Goal: Information Seeking & Learning: Find specific fact

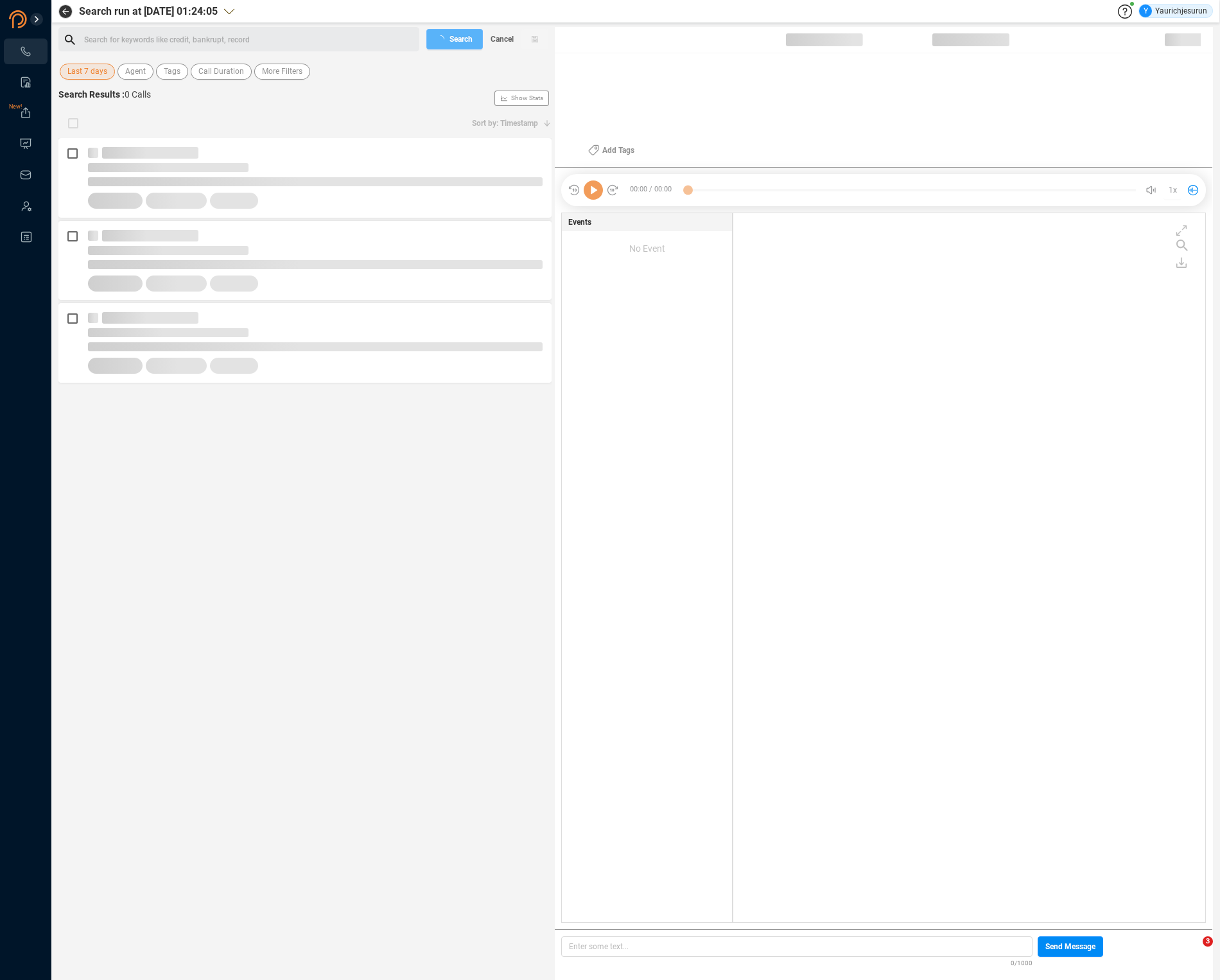
scroll to position [706, 465]
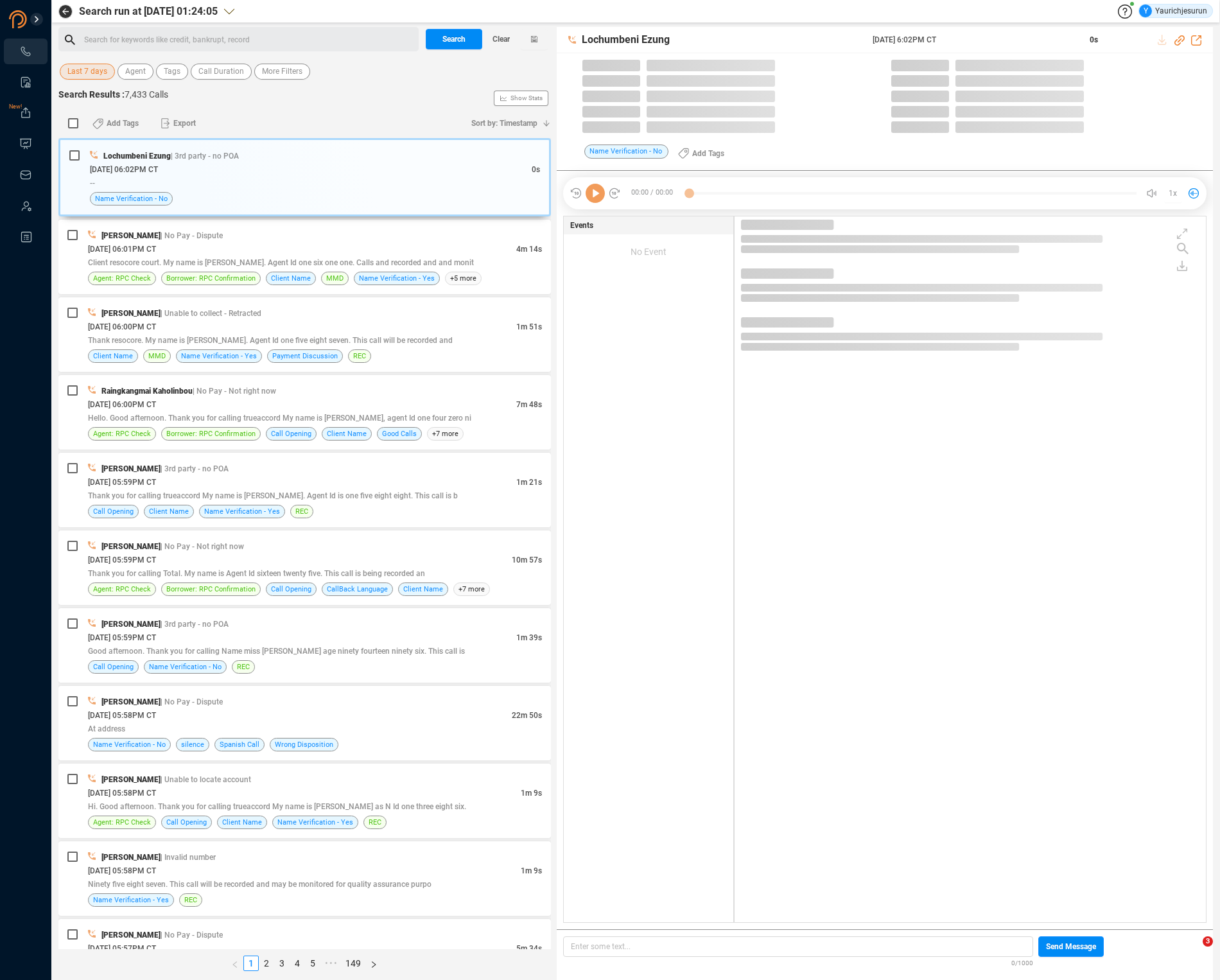
click at [96, 72] on span "Last 7 days" at bounding box center [87, 71] width 40 height 16
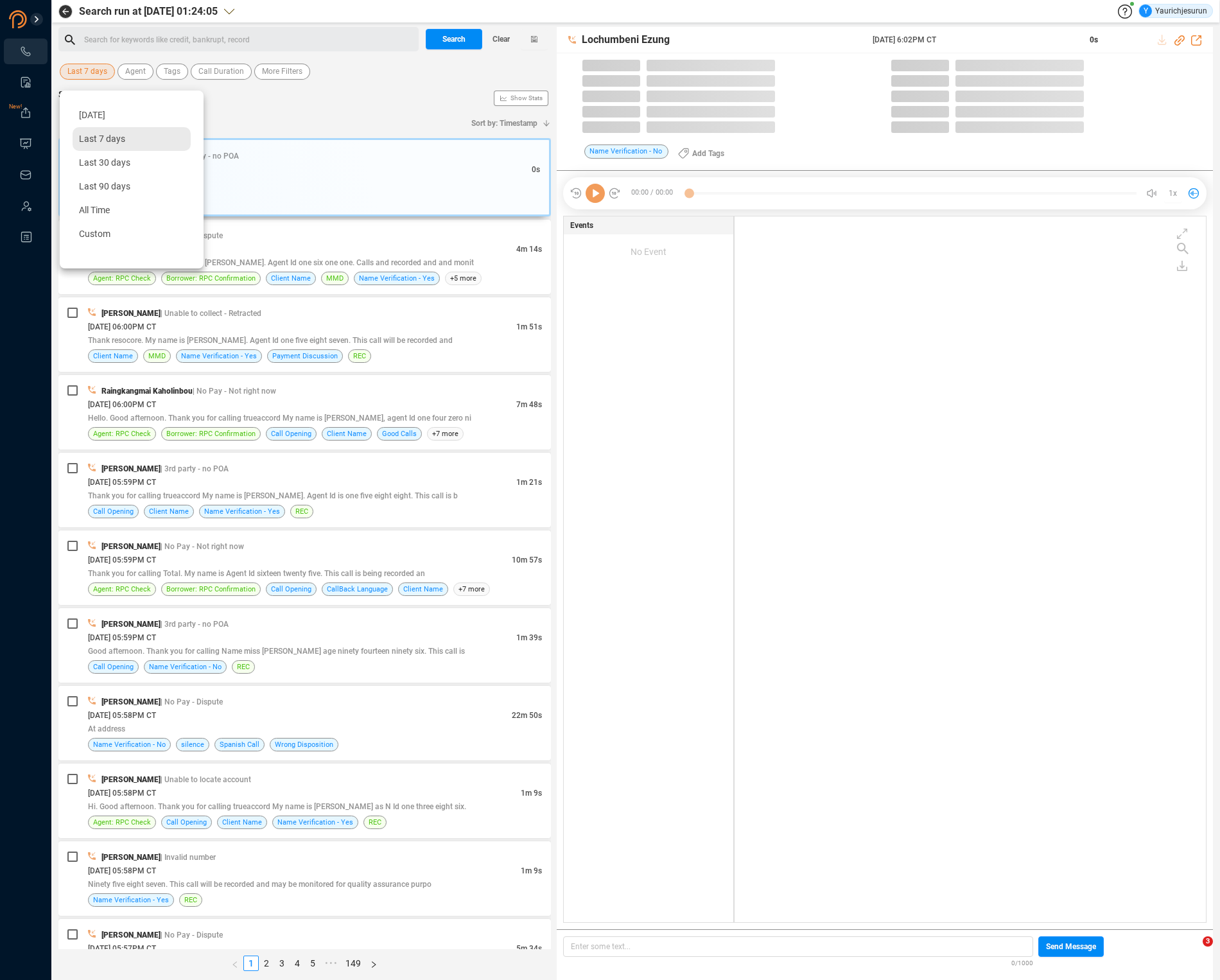
scroll to position [4, 7]
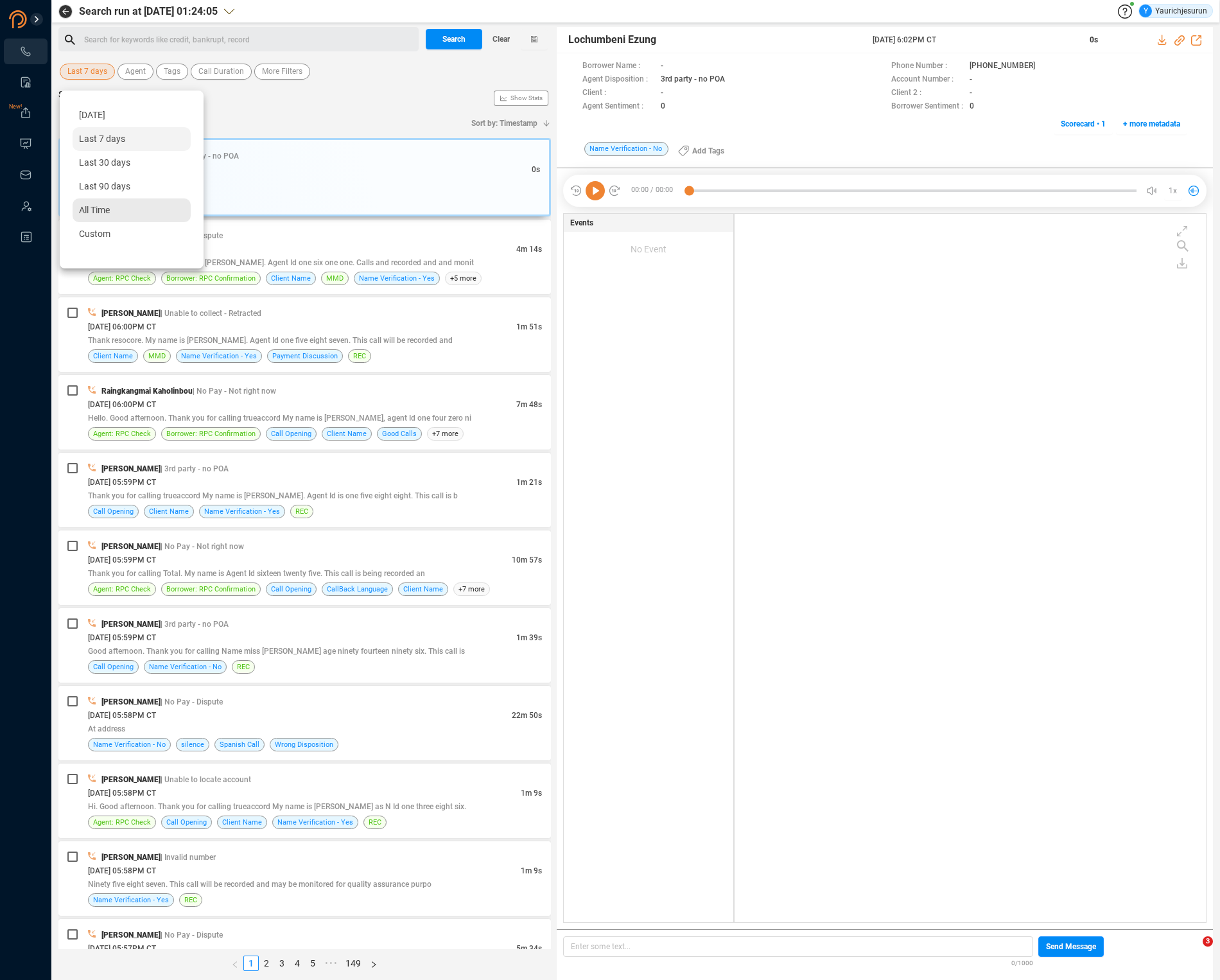
click at [110, 207] on span "All Time" at bounding box center [94, 210] width 31 height 10
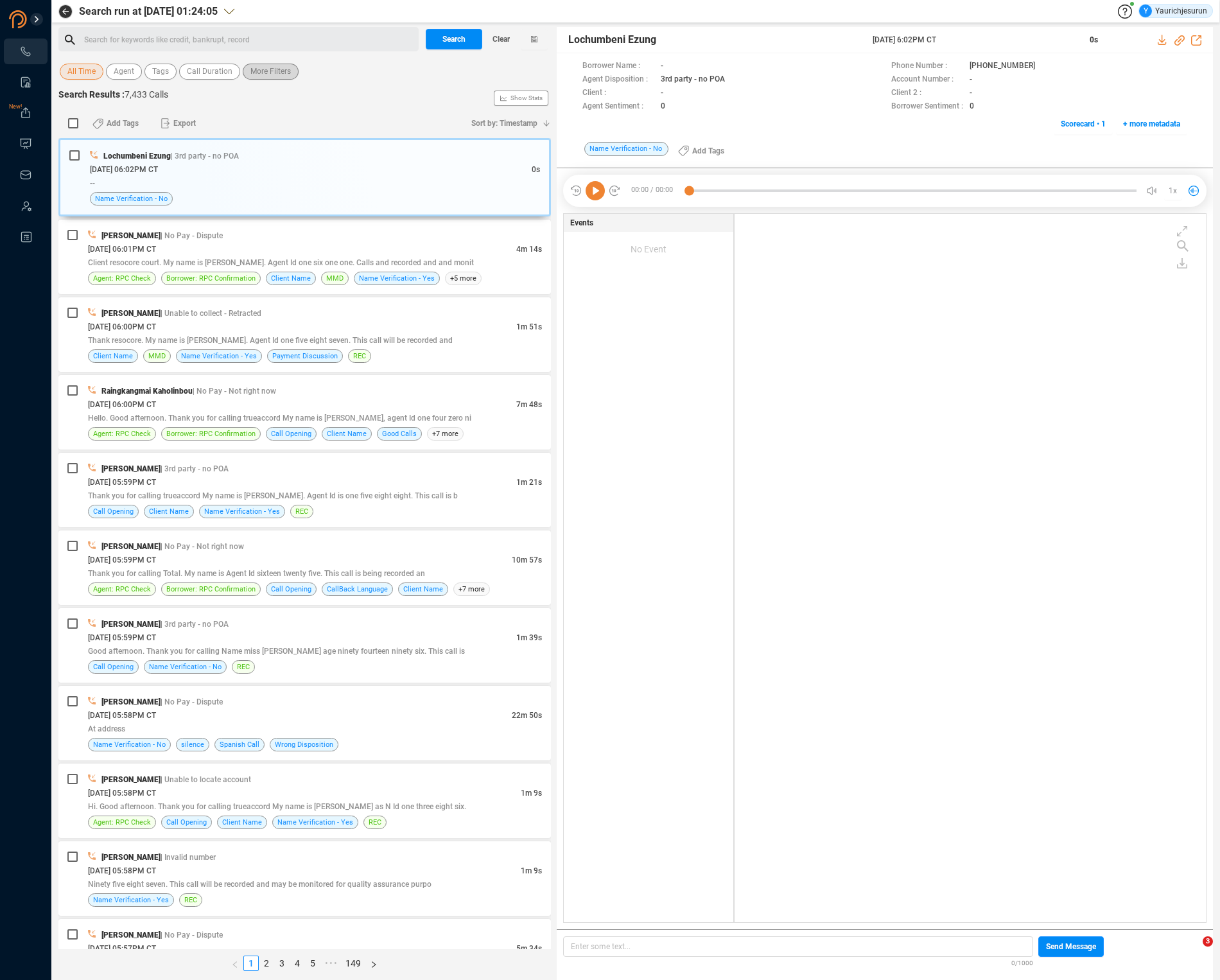
click at [287, 69] on span "More Filters" at bounding box center [270, 71] width 40 height 16
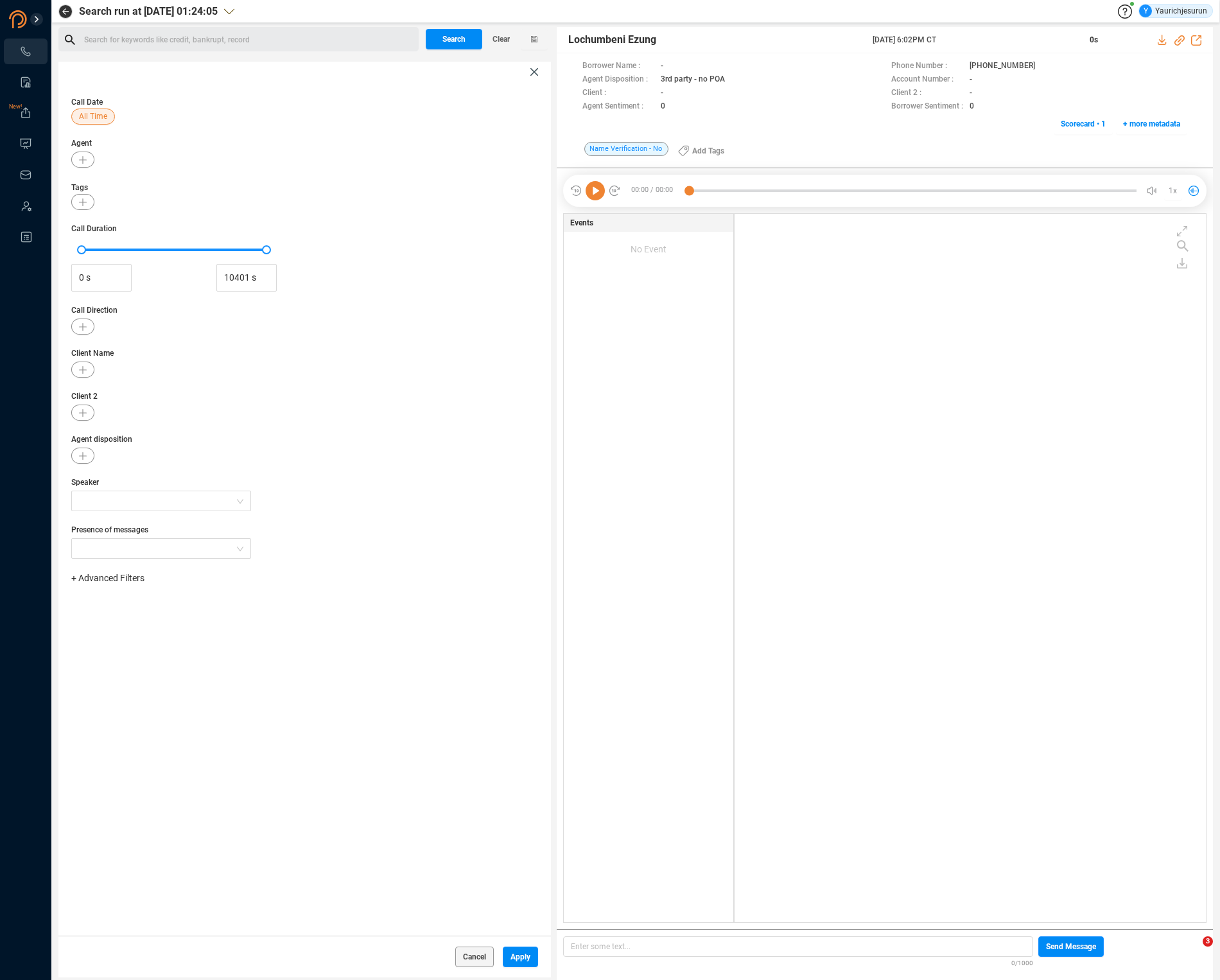
click at [93, 578] on span "+ Advanced Filters" at bounding box center [108, 578] width 73 height 10
click at [141, 686] on span "Phone Number" at bounding box center [114, 685] width 60 height 10
click at [217, 615] on div "Enter a comma separated list ﻿" at bounding box center [199, 618] width 244 height 28
click at [272, 751] on div "Call Date All Time Agent Tags Call Duration 0 s 10401 s Call Direction Client N…" at bounding box center [304, 509] width 492 height 853
drag, startPoint x: 507, startPoint y: 953, endPoint x: 486, endPoint y: 948, distance: 21.6
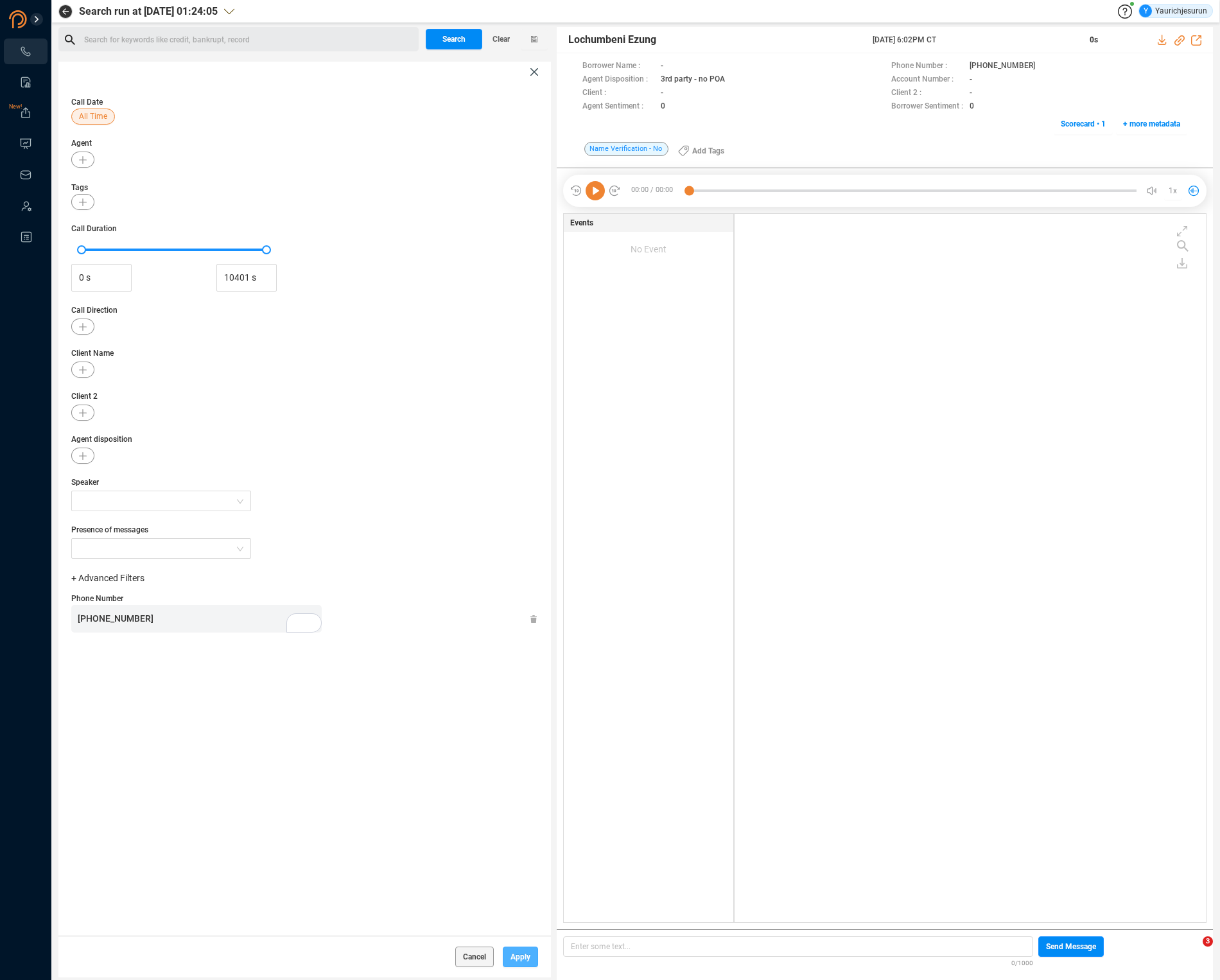
click at [510, 952] on span "Apply" at bounding box center [520, 957] width 20 height 21
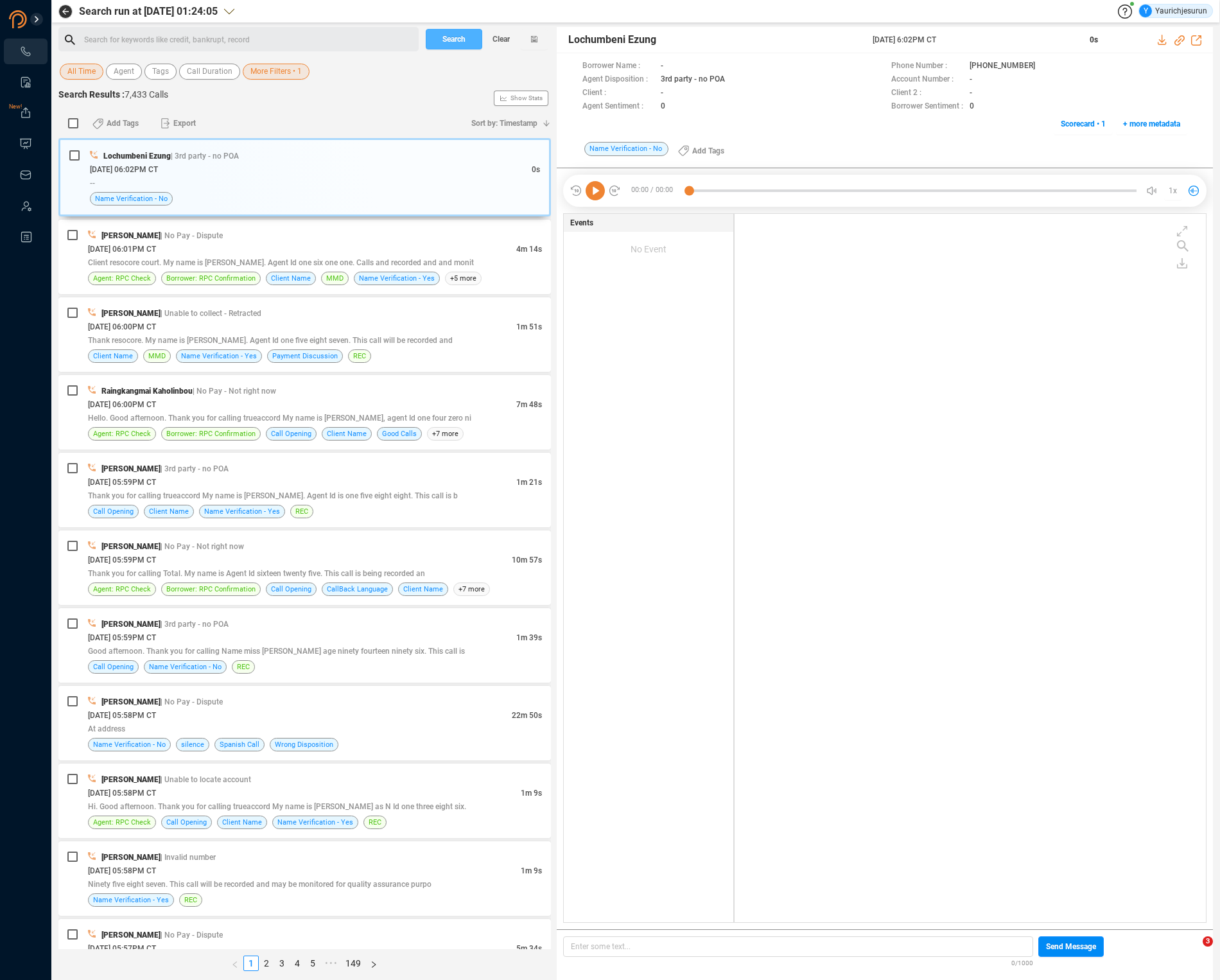
click at [453, 47] on span "Search" at bounding box center [453, 40] width 23 height 21
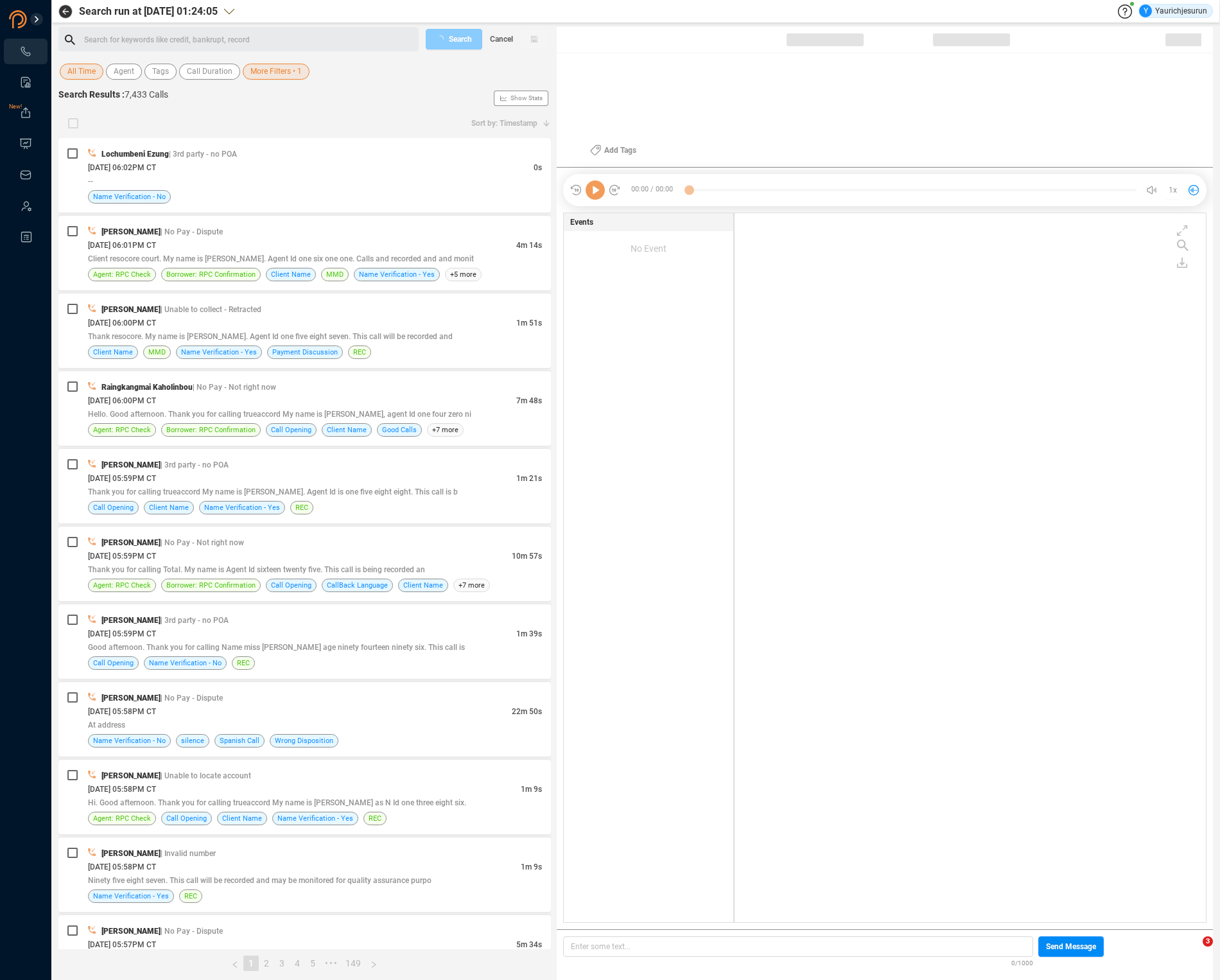
checkbox input "true"
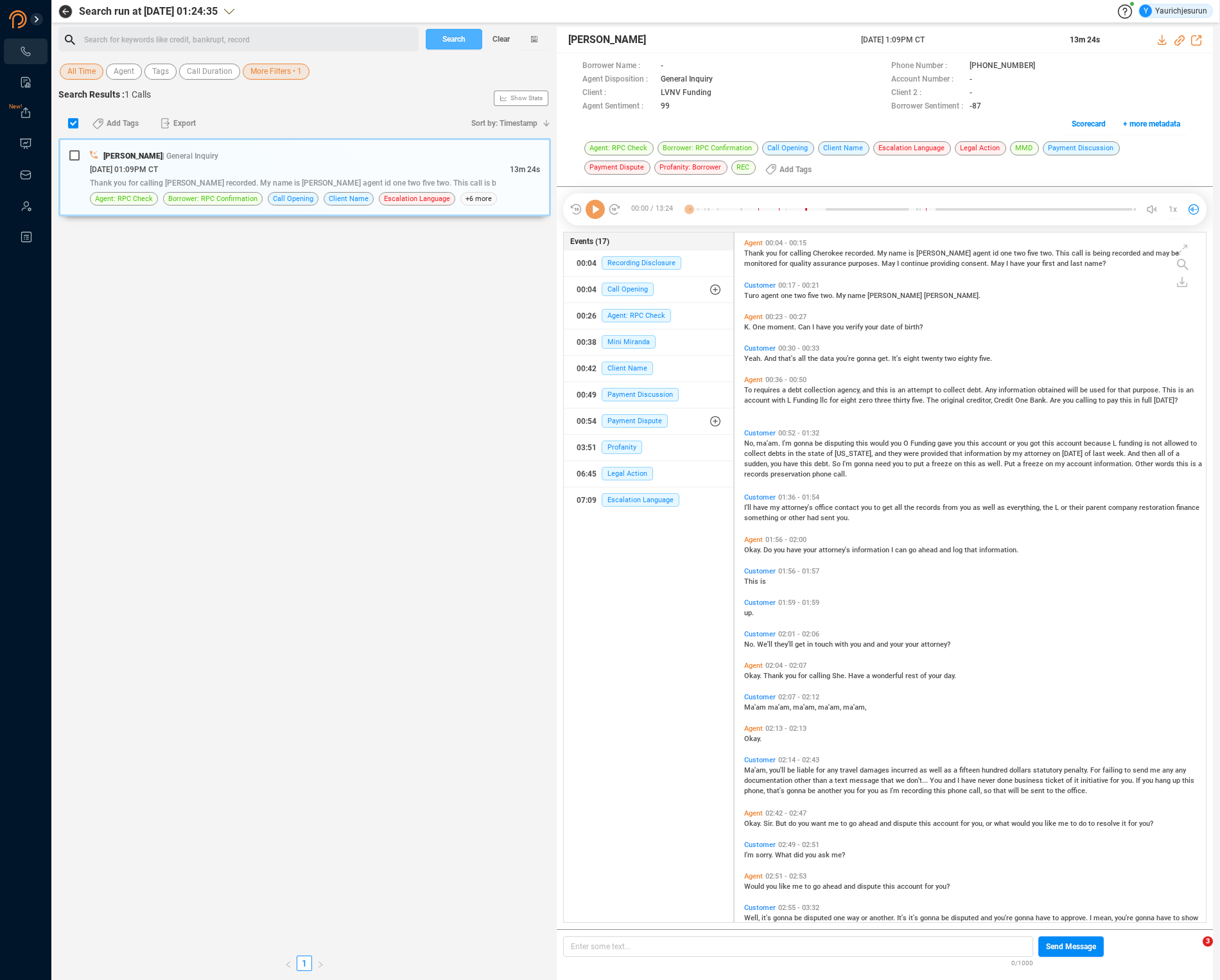
scroll to position [687, 465]
click at [413, 172] on div "06/30/2022 @ 01:09PM CT" at bounding box center [300, 169] width 420 height 13
click at [1163, 39] on icon at bounding box center [1163, 40] width 10 height 10
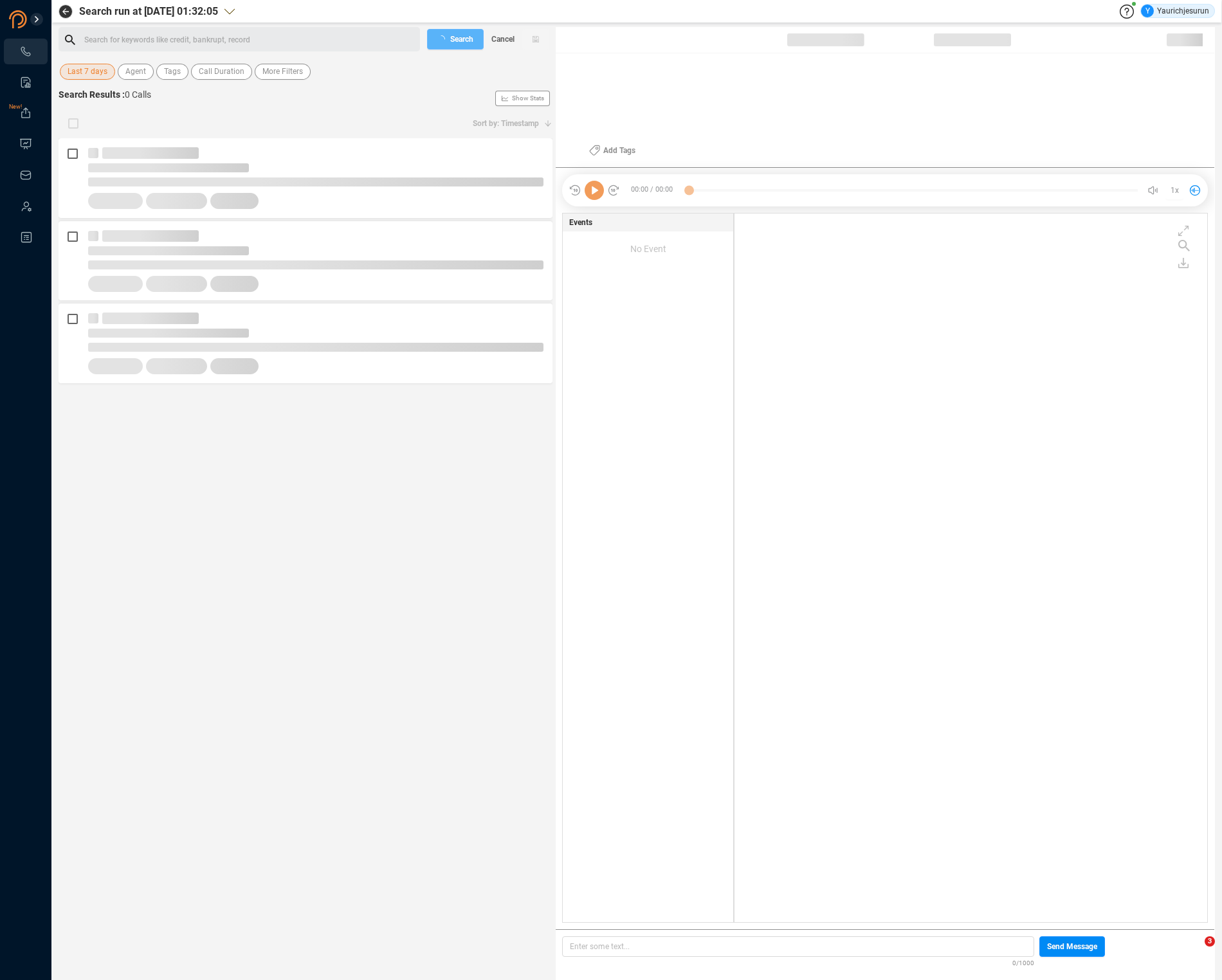
scroll to position [706, 466]
click at [78, 74] on span "Last 7 days" at bounding box center [87, 71] width 40 height 16
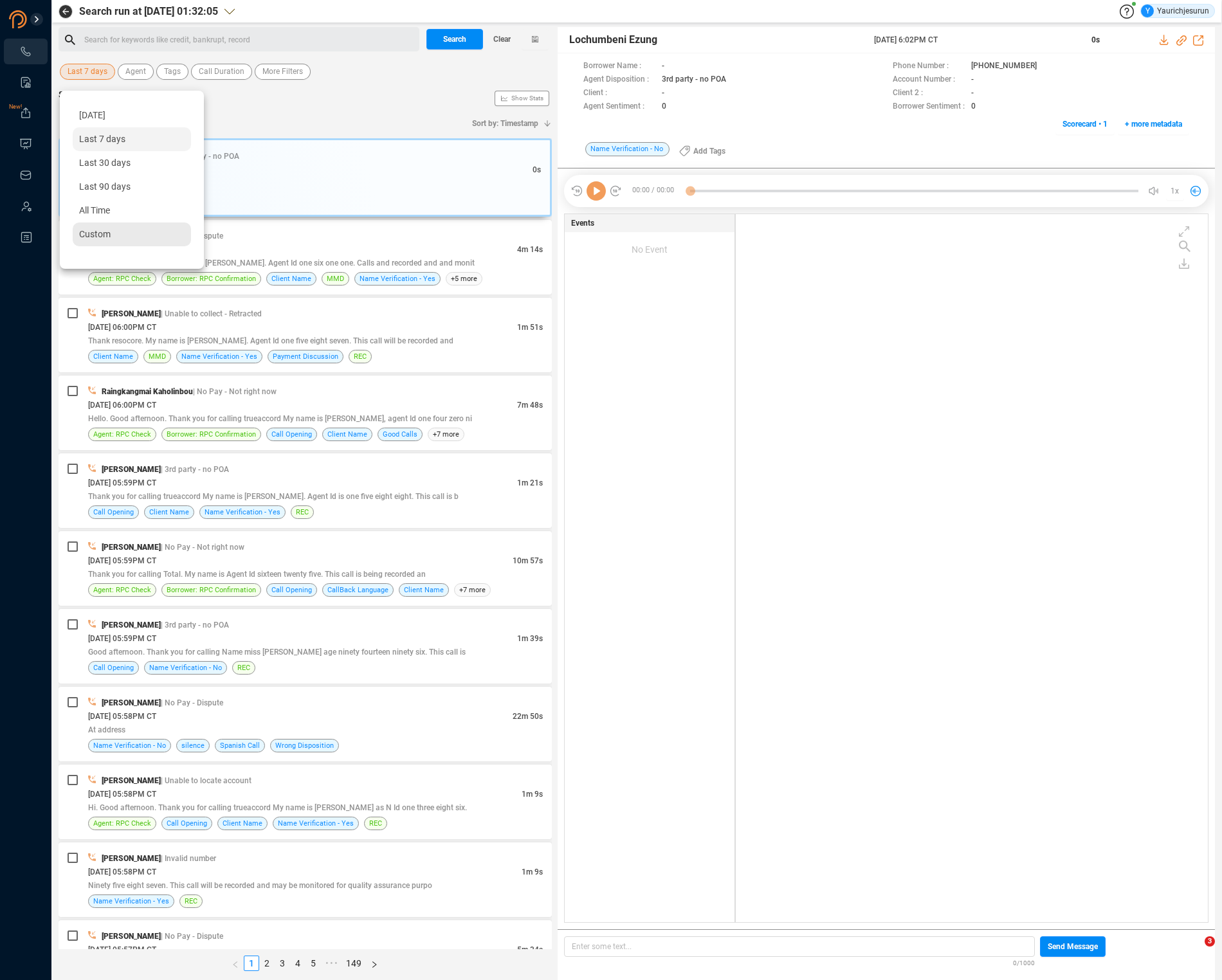
scroll to position [705, 465]
click at [81, 208] on span "All Time" at bounding box center [94, 210] width 31 height 10
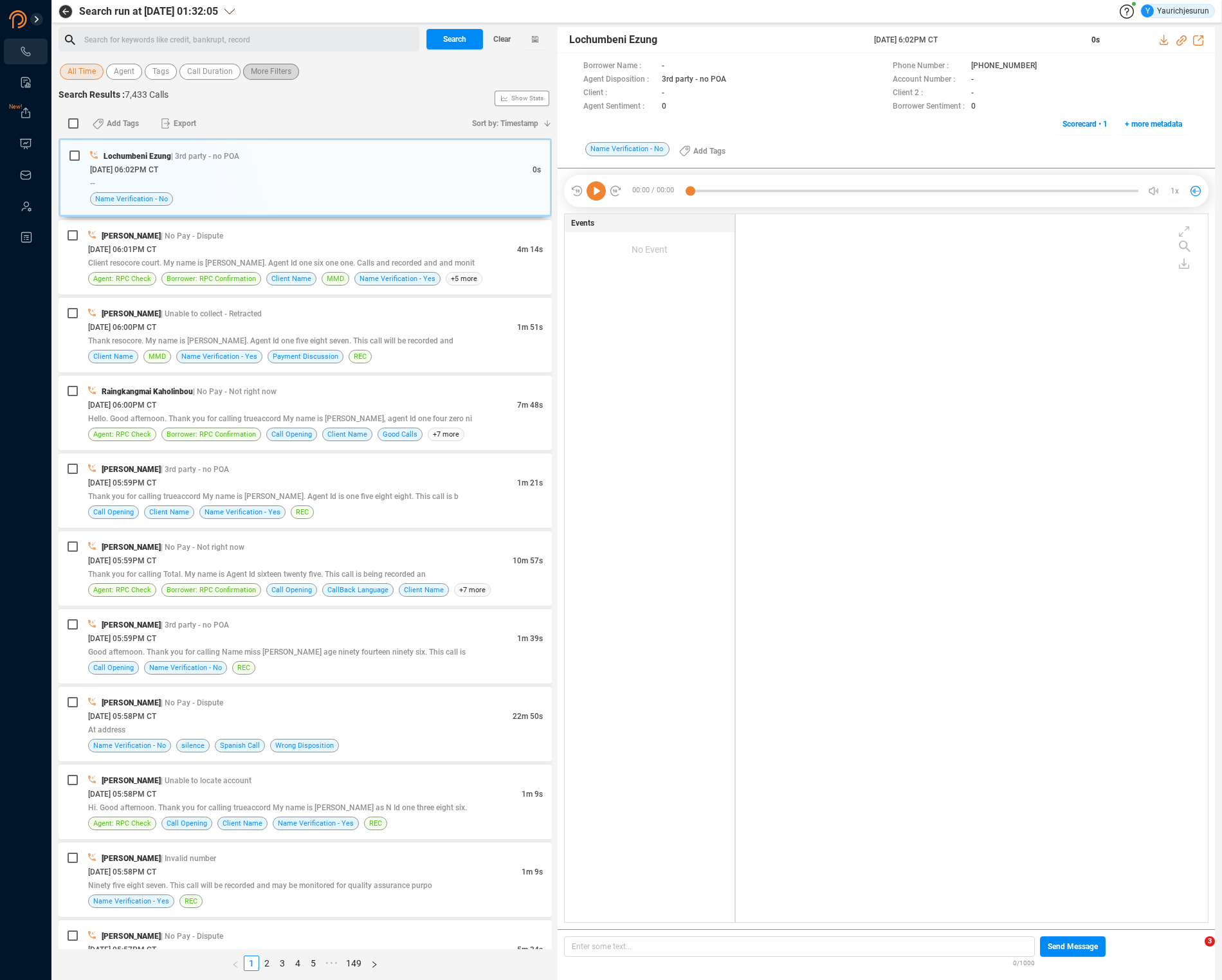
click at [282, 72] on span "More Filters" at bounding box center [271, 71] width 40 height 16
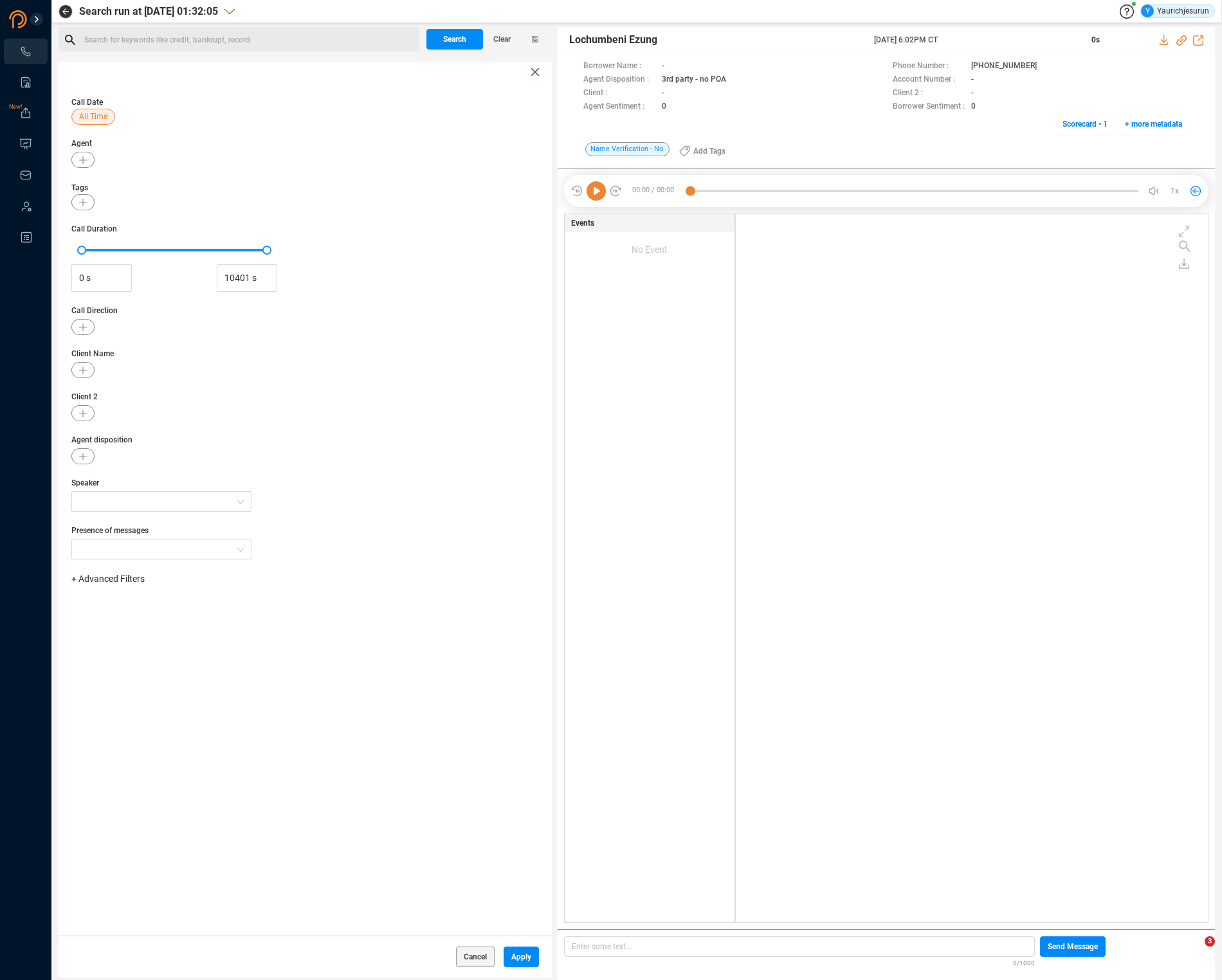
click at [133, 578] on span "+ Advanced Filters" at bounding box center [108, 579] width 73 height 10
click at [122, 679] on div "Phone Number" at bounding box center [129, 686] width 88 height 14
click at [122, 685] on span "Phone Number" at bounding box center [114, 686] width 60 height 10
click at [241, 643] on div "Phone Number Enter a comma separated list ﻿" at bounding box center [305, 619] width 468 height 54
click at [230, 632] on div "Enter a comma separated list ﻿" at bounding box center [200, 619] width 245 height 28
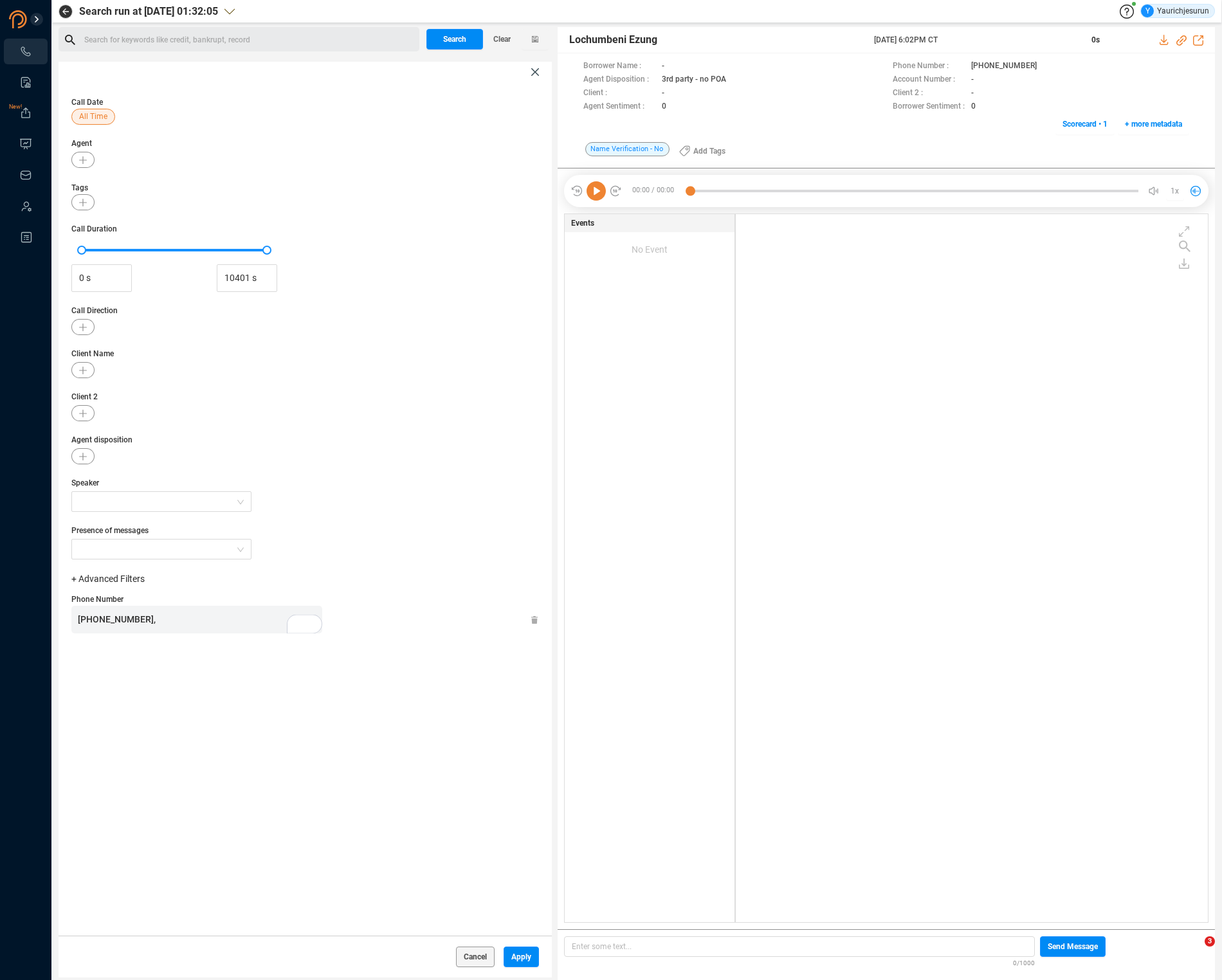
scroll to position [194, 0]
click at [524, 952] on span "Apply" at bounding box center [521, 957] width 20 height 21
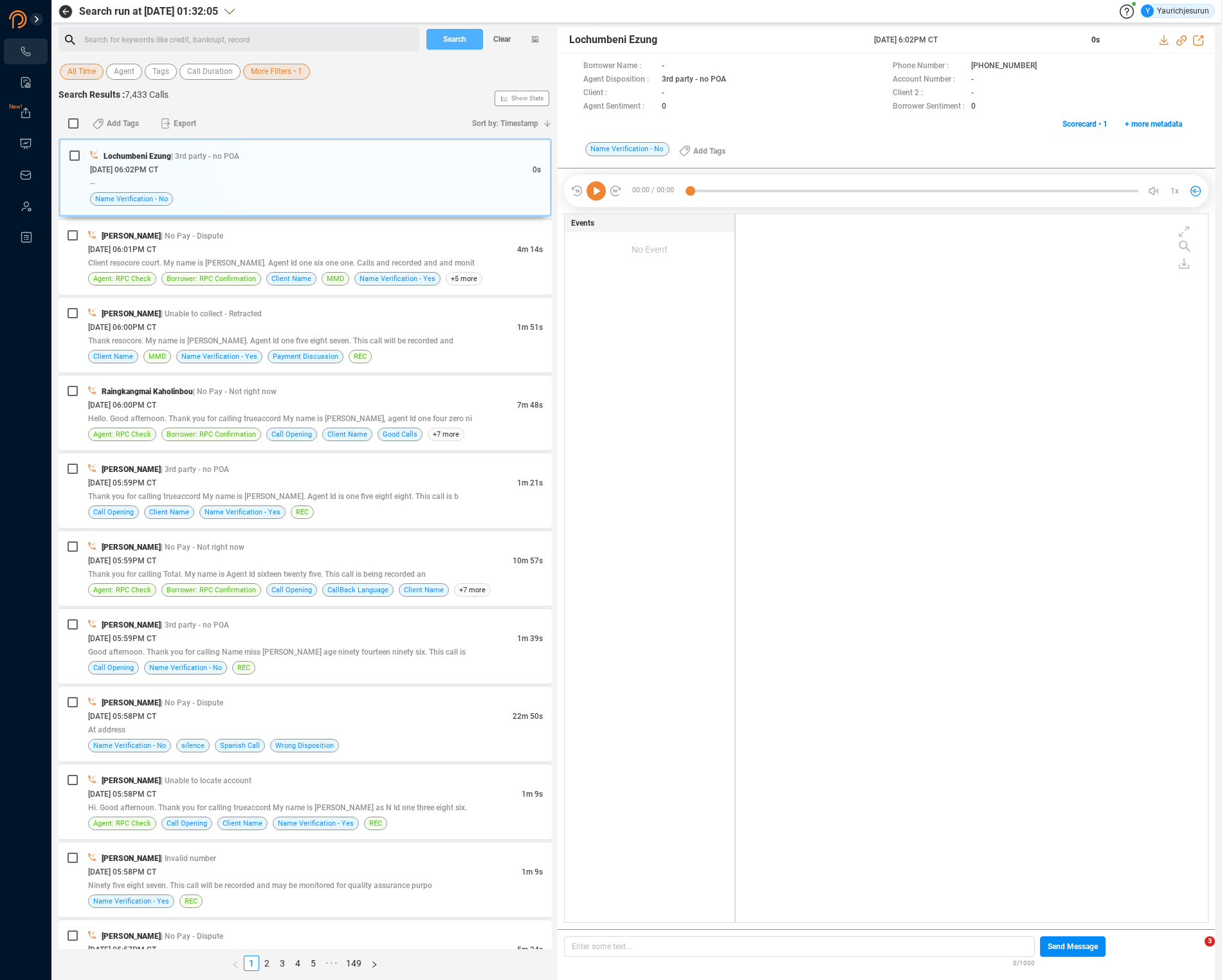
click at [451, 43] on span "Search" at bounding box center [454, 40] width 23 height 21
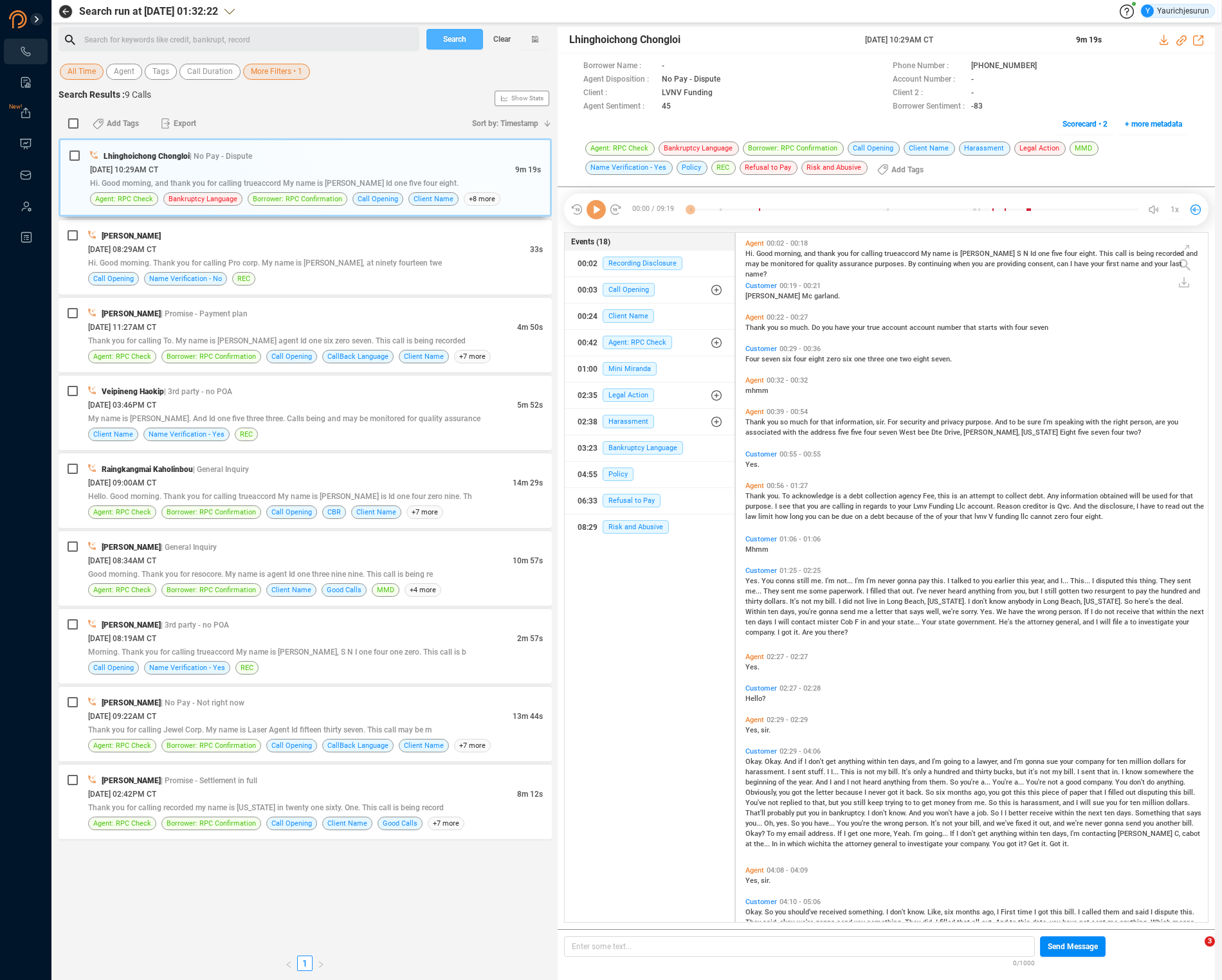
scroll to position [687, 465]
click at [272, 173] on div "09/02/2025 @ 10:29AM CT" at bounding box center [302, 169] width 425 height 13
click at [343, 784] on div "Slafka Contreras | Promise - Settlement in full" at bounding box center [316, 780] width 455 height 13
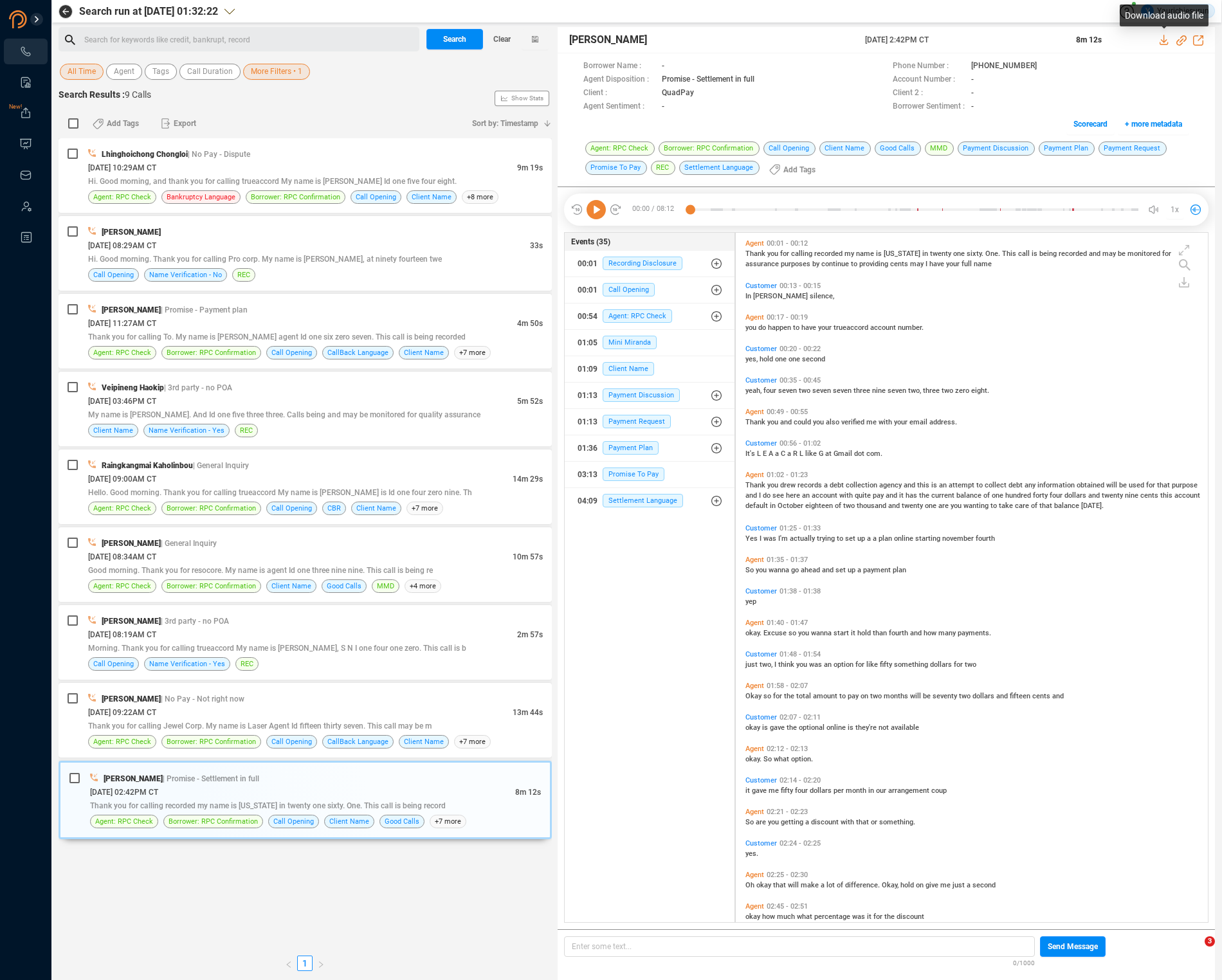
click at [1161, 42] on icon at bounding box center [1165, 40] width 10 height 10
click at [433, 686] on div "Alayzia Laury | No Pay - Not right now 02/07/2025 @ 09:22AM CT 13m 44s Thank yo…" at bounding box center [305, 720] width 493 height 75
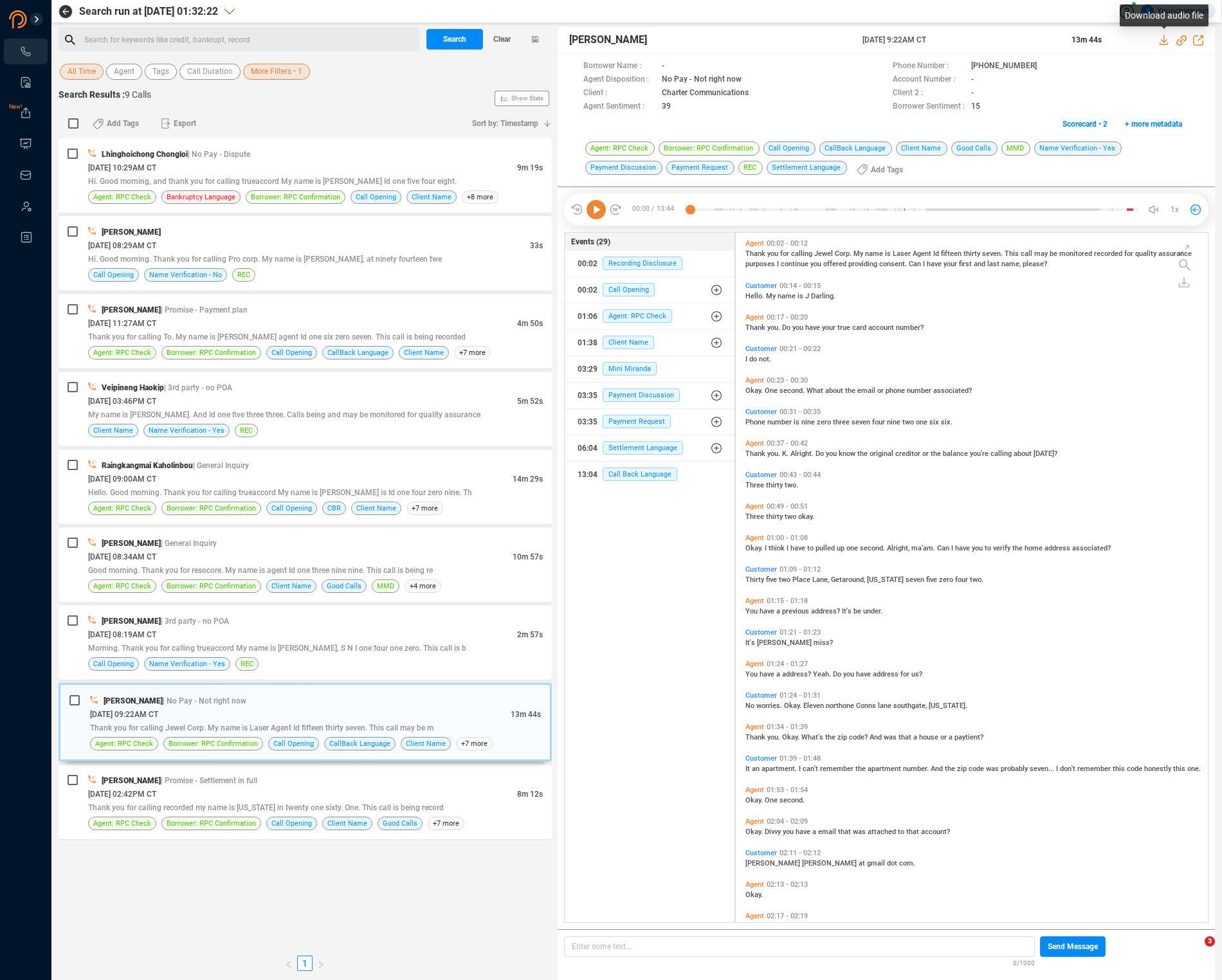
click at [1165, 38] on icon at bounding box center [1165, 40] width 10 height 10
click at [281, 652] on span "Morning. Thank you for calling trueaccord My name is Olivia, S N I one four one…" at bounding box center [277, 648] width 378 height 9
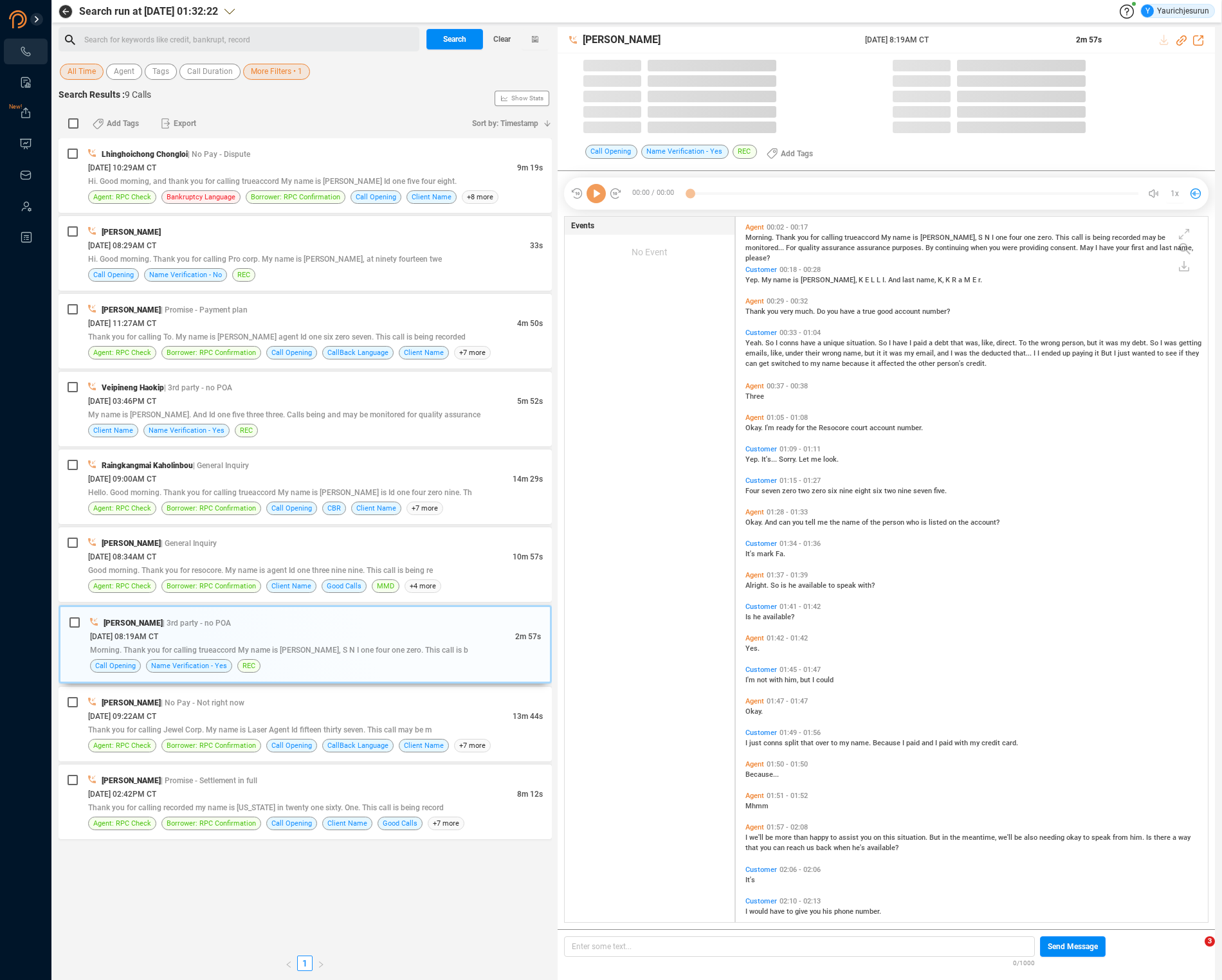
scroll to position [705, 465]
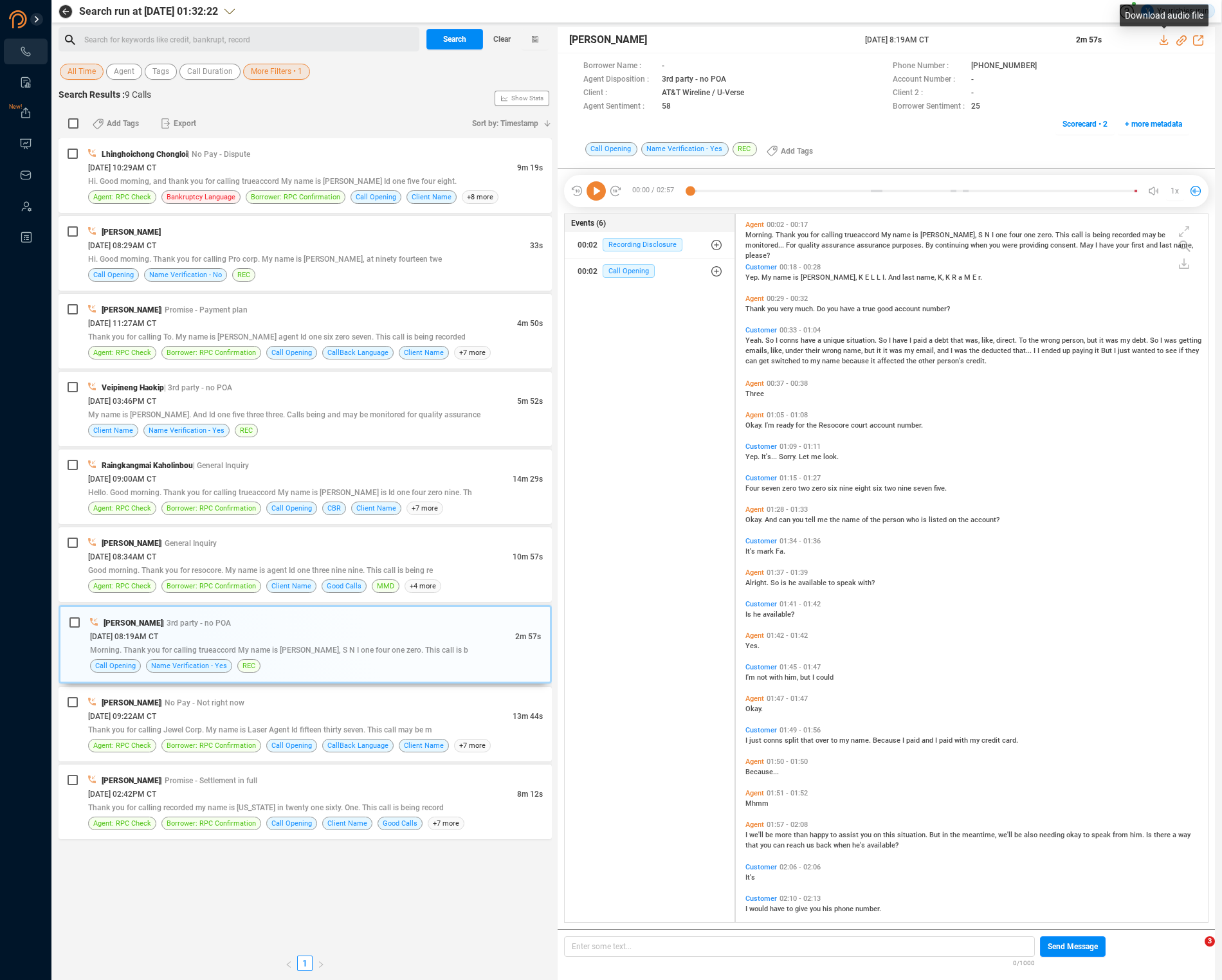
click at [1164, 37] on icon at bounding box center [1165, 40] width 10 height 10
click at [415, 550] on div "07/25/2025 @ 08:34AM CT" at bounding box center [300, 557] width 424 height 13
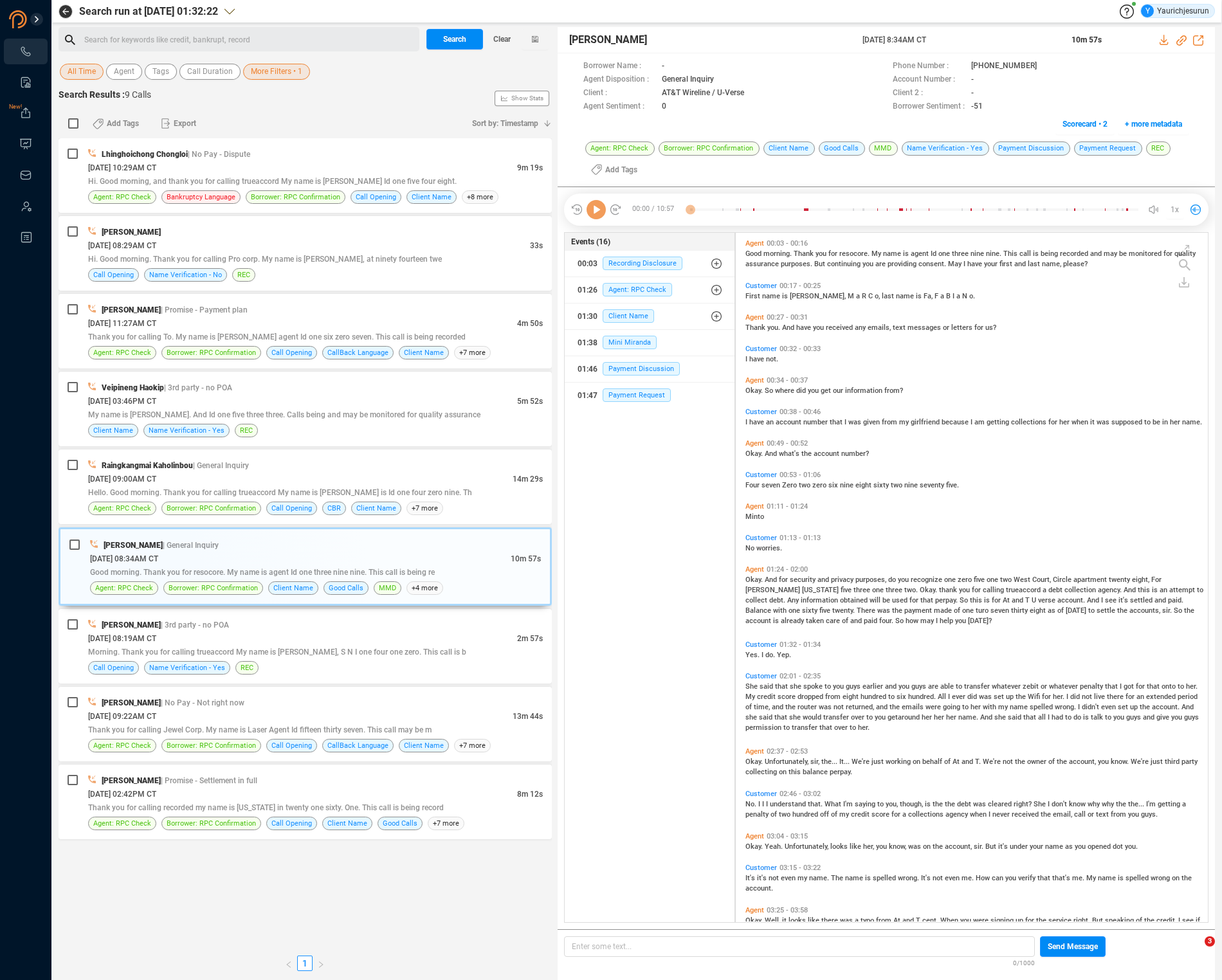
scroll to position [687, 465]
click at [1165, 38] on icon at bounding box center [1165, 40] width 10 height 10
click at [450, 468] on div "Raingkangmai Kaholinbou | General Inquiry" at bounding box center [316, 465] width 455 height 13
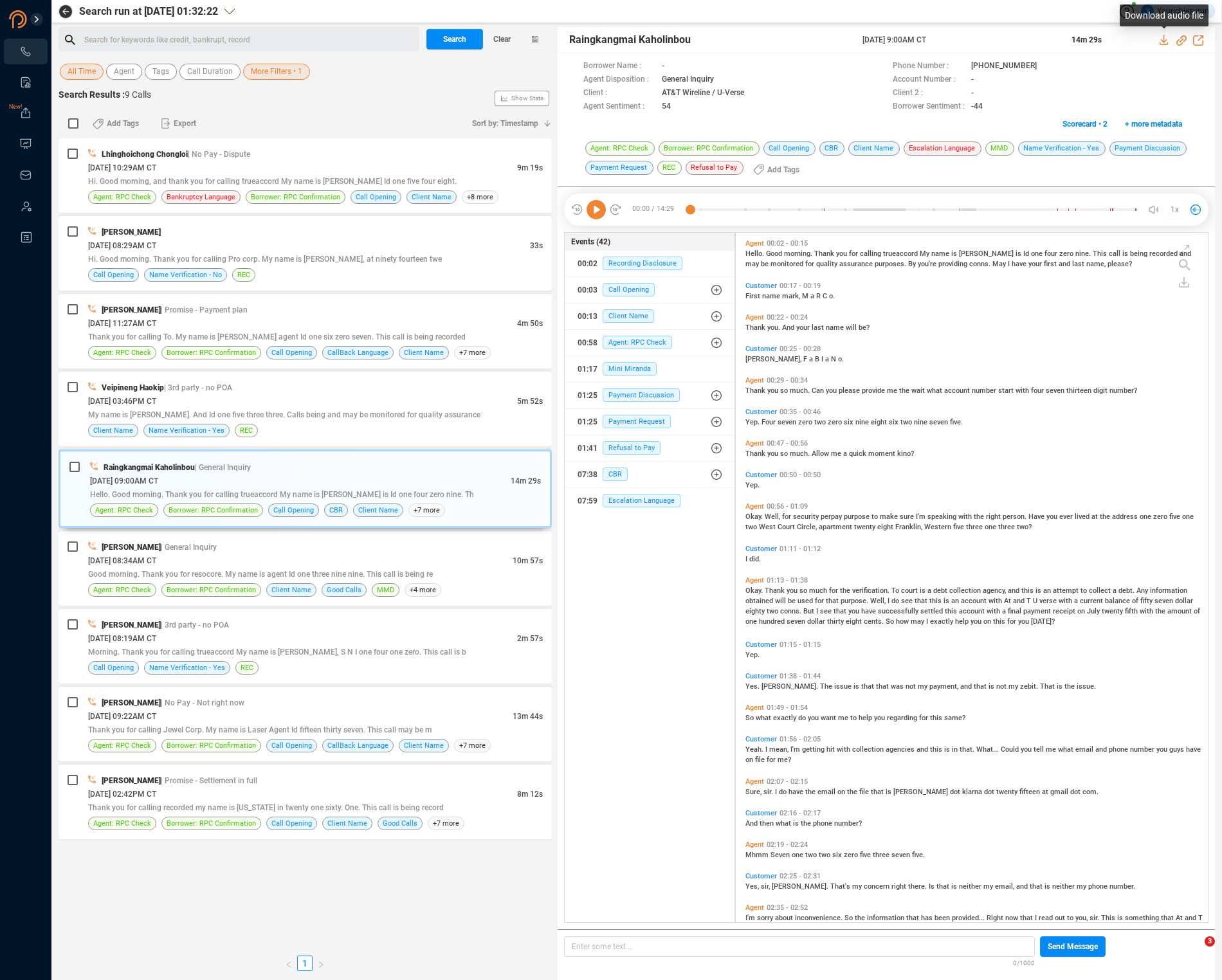
click at [1164, 39] on icon at bounding box center [1165, 40] width 10 height 10
click at [487, 398] on div "07/25/2025 @ 03:46PM CT" at bounding box center [302, 401] width 429 height 13
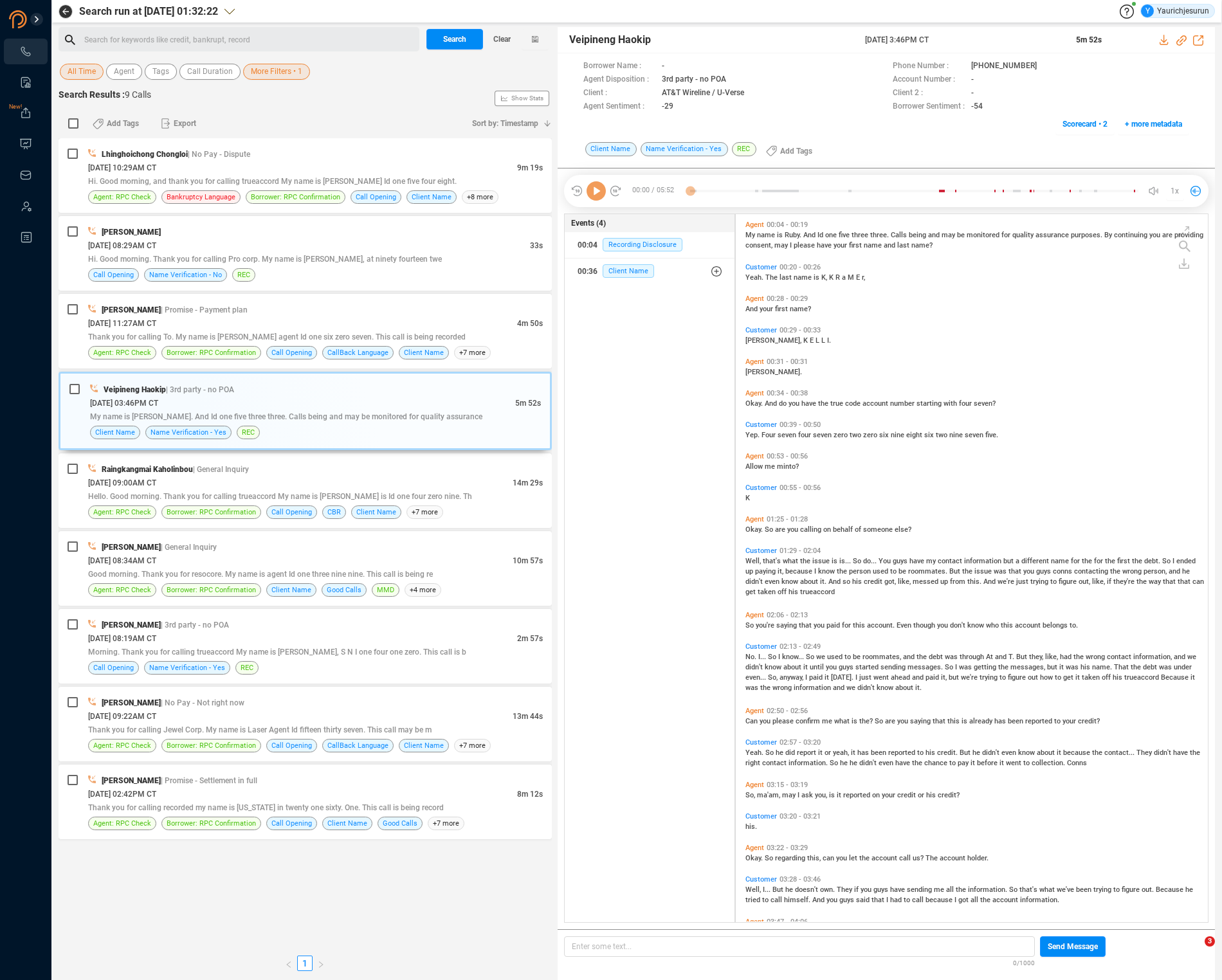
scroll to position [705, 465]
click at [1161, 43] on icon at bounding box center [1165, 40] width 10 height 10
click at [477, 304] on div "Karen Lane | Promise - Payment plan" at bounding box center [316, 310] width 455 height 13
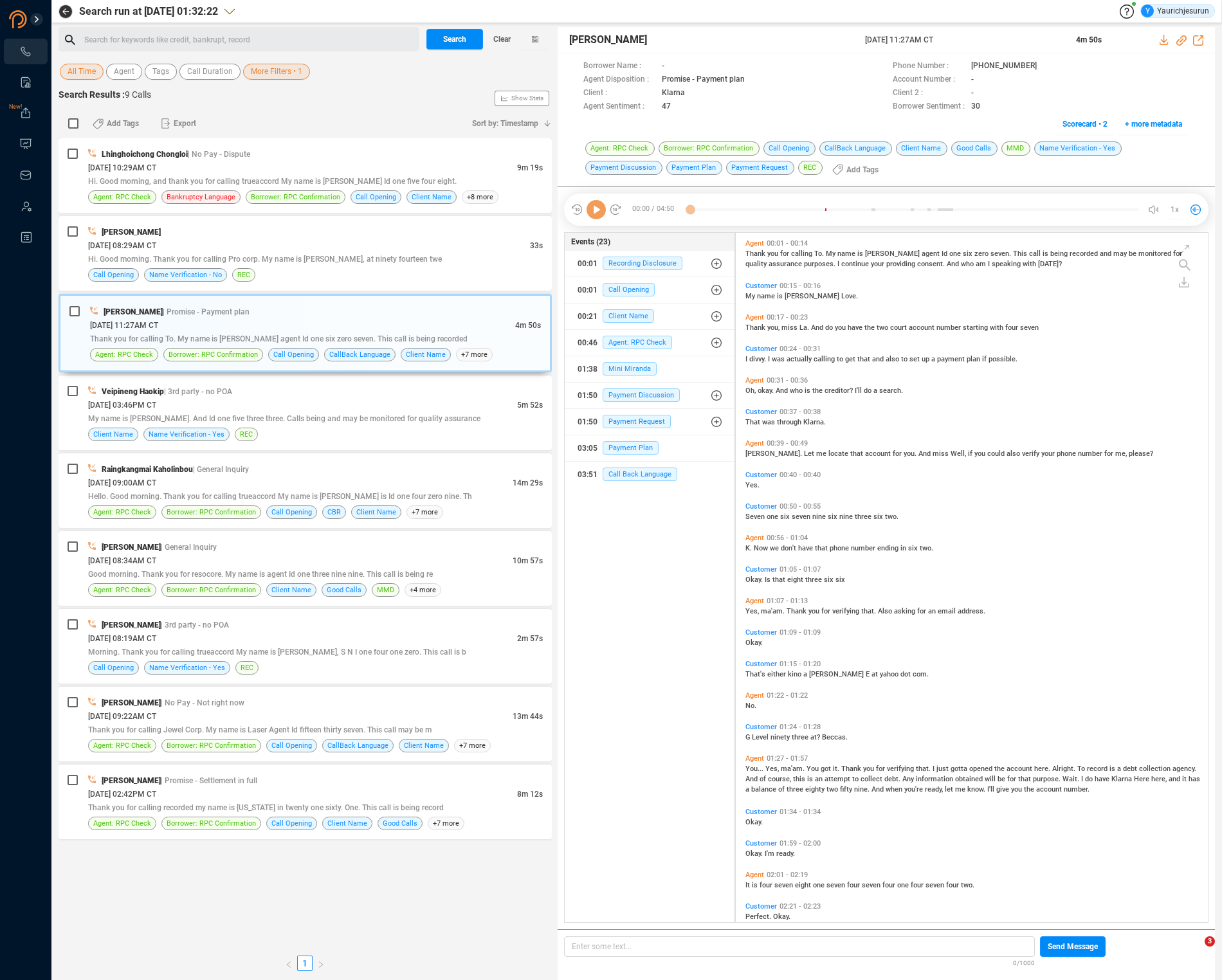
scroll to position [687, 465]
click at [1160, 37] on icon at bounding box center [1165, 40] width 10 height 10
click at [425, 244] on div "09/02/2025 @ 08:29AM CT" at bounding box center [309, 245] width 442 height 13
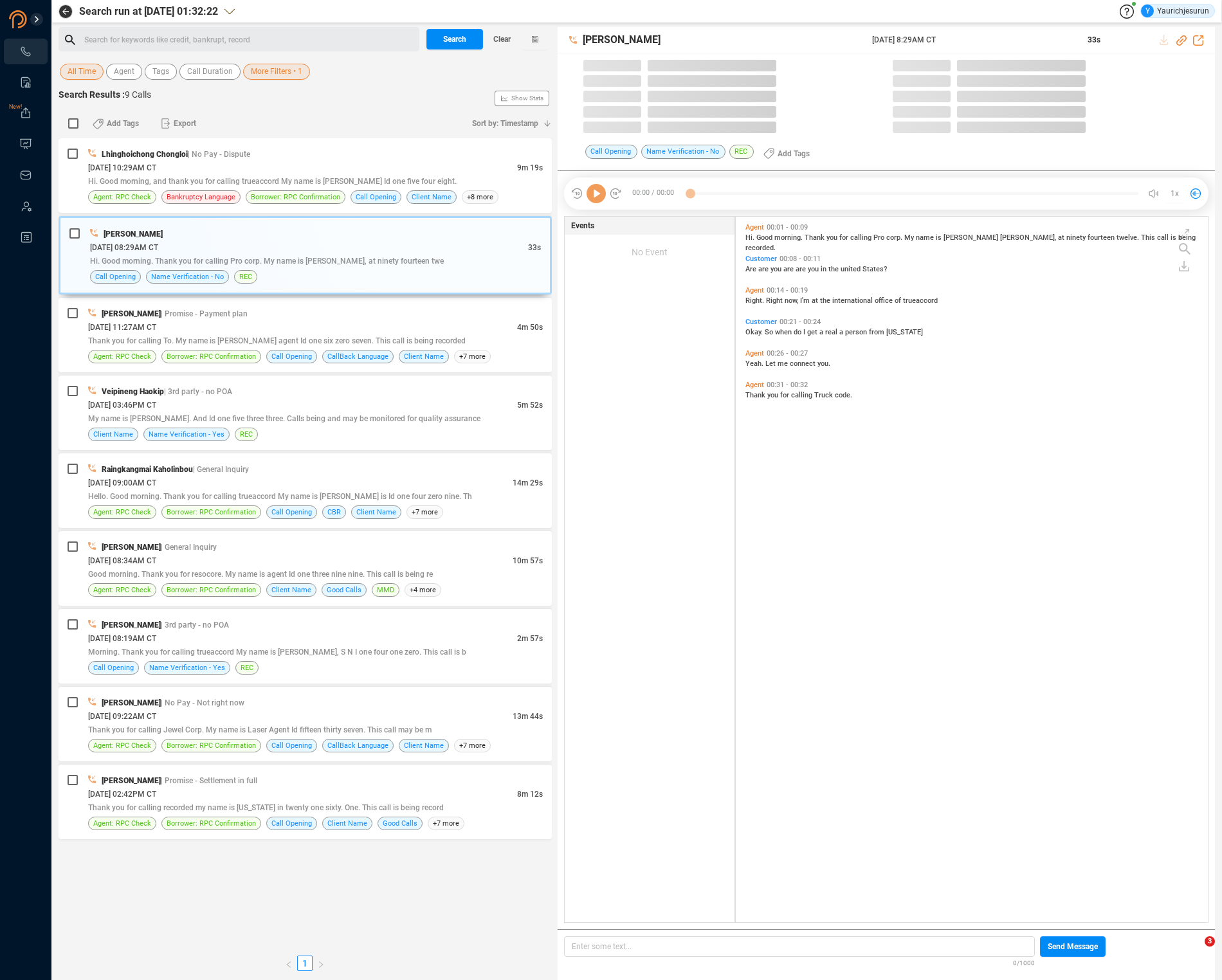
scroll to position [705, 465]
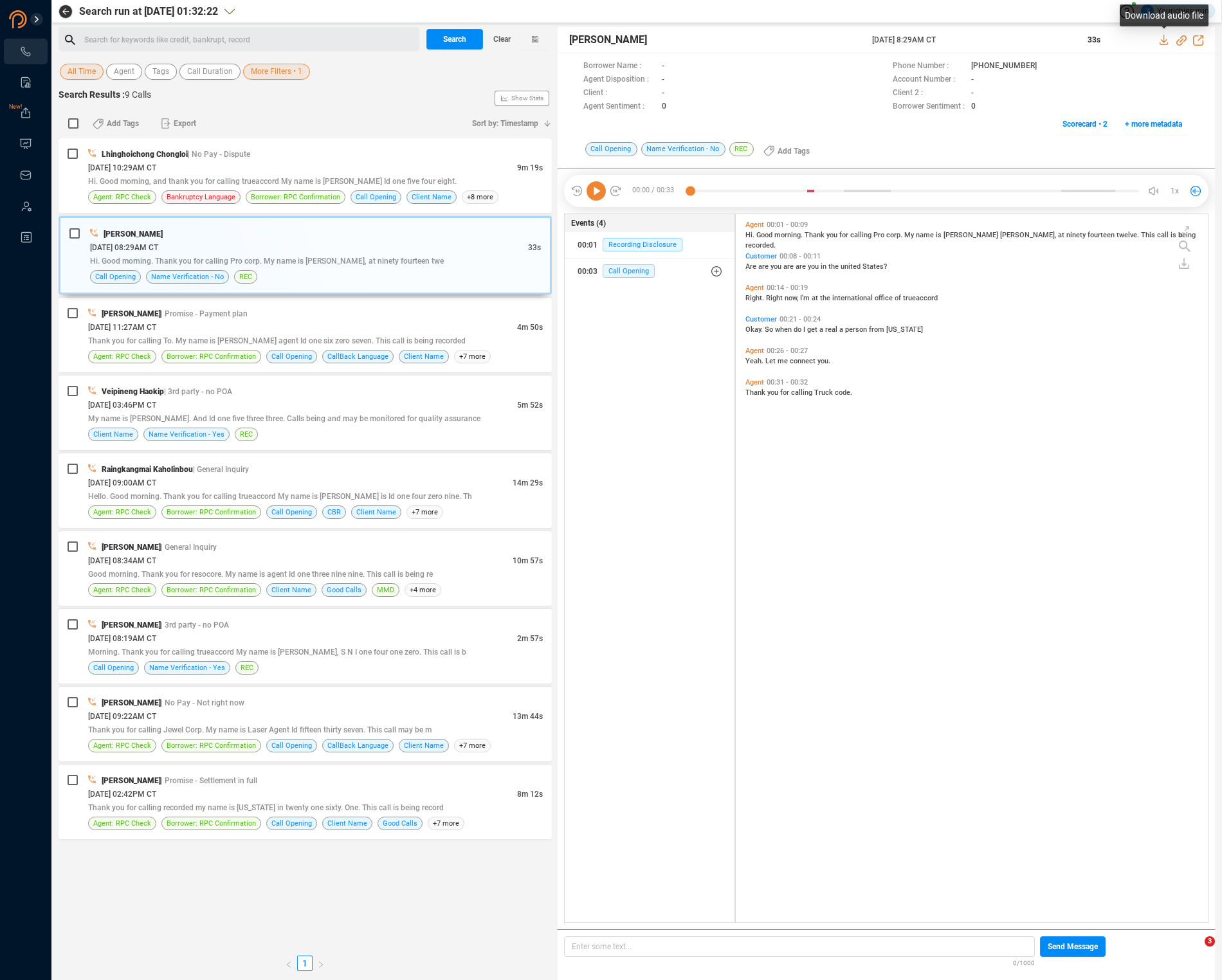
click at [1164, 38] on icon at bounding box center [1164, 40] width 8 height 10
click at [492, 159] on div "Lhinghoichong Chongloi | No Pay - Dispute" at bounding box center [316, 154] width 455 height 13
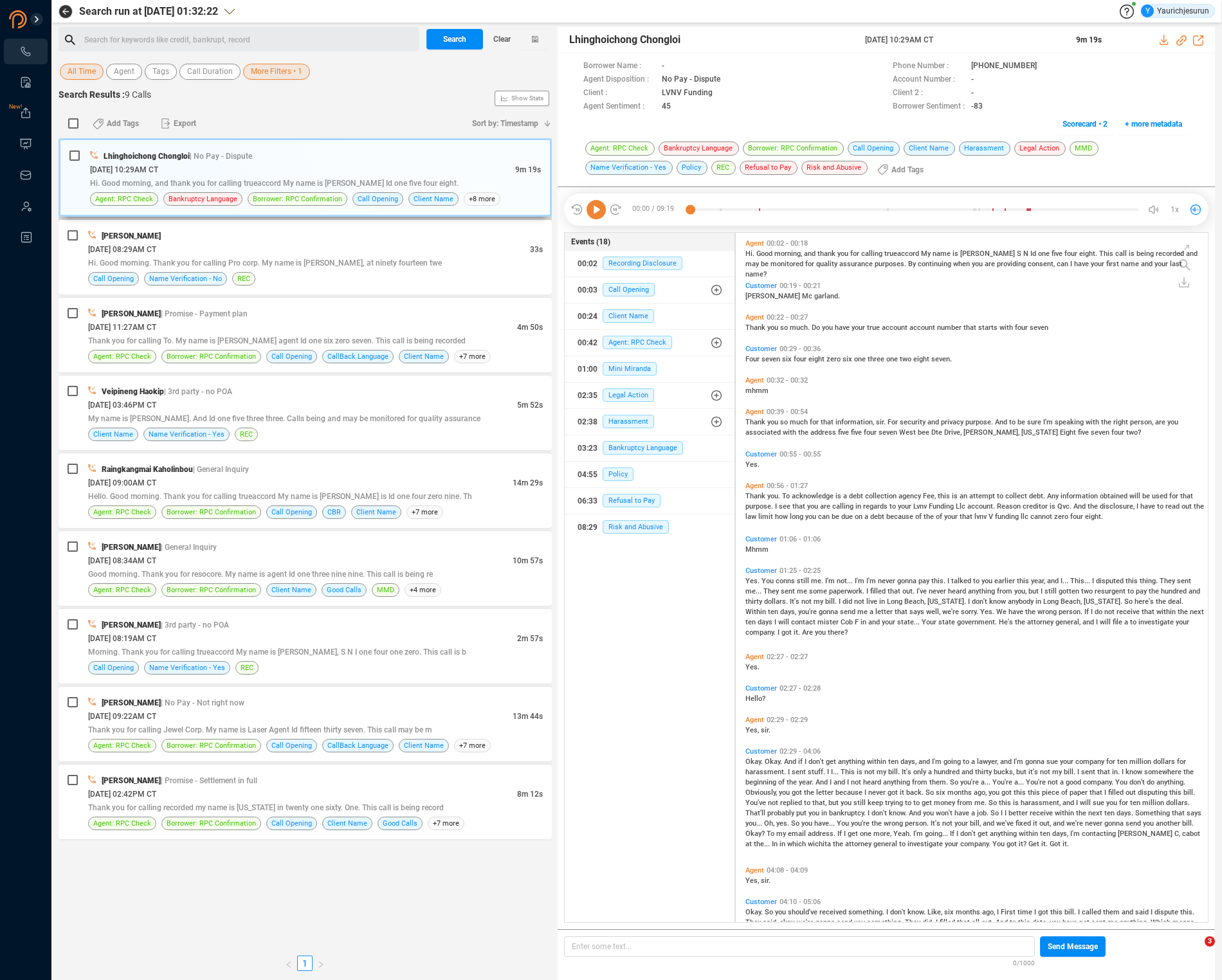
scroll to position [687, 465]
click at [1160, 43] on icon at bounding box center [1165, 40] width 10 height 10
click at [378, 798] on div "10/19/2021 @ 02:42PM CT" at bounding box center [302, 794] width 429 height 13
